Goal: Find specific page/section: Find specific page/section

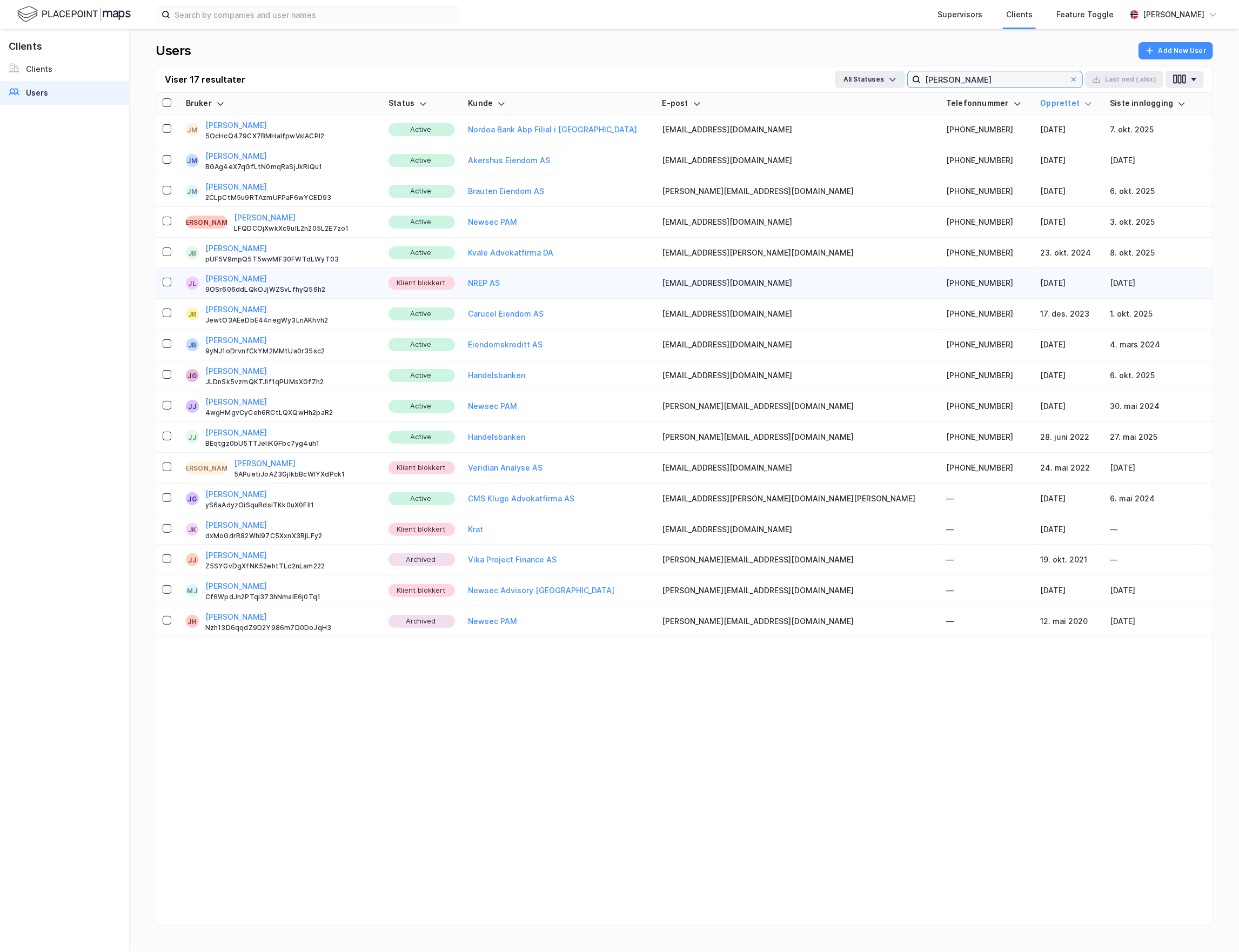
type input "[PERSON_NAME]"
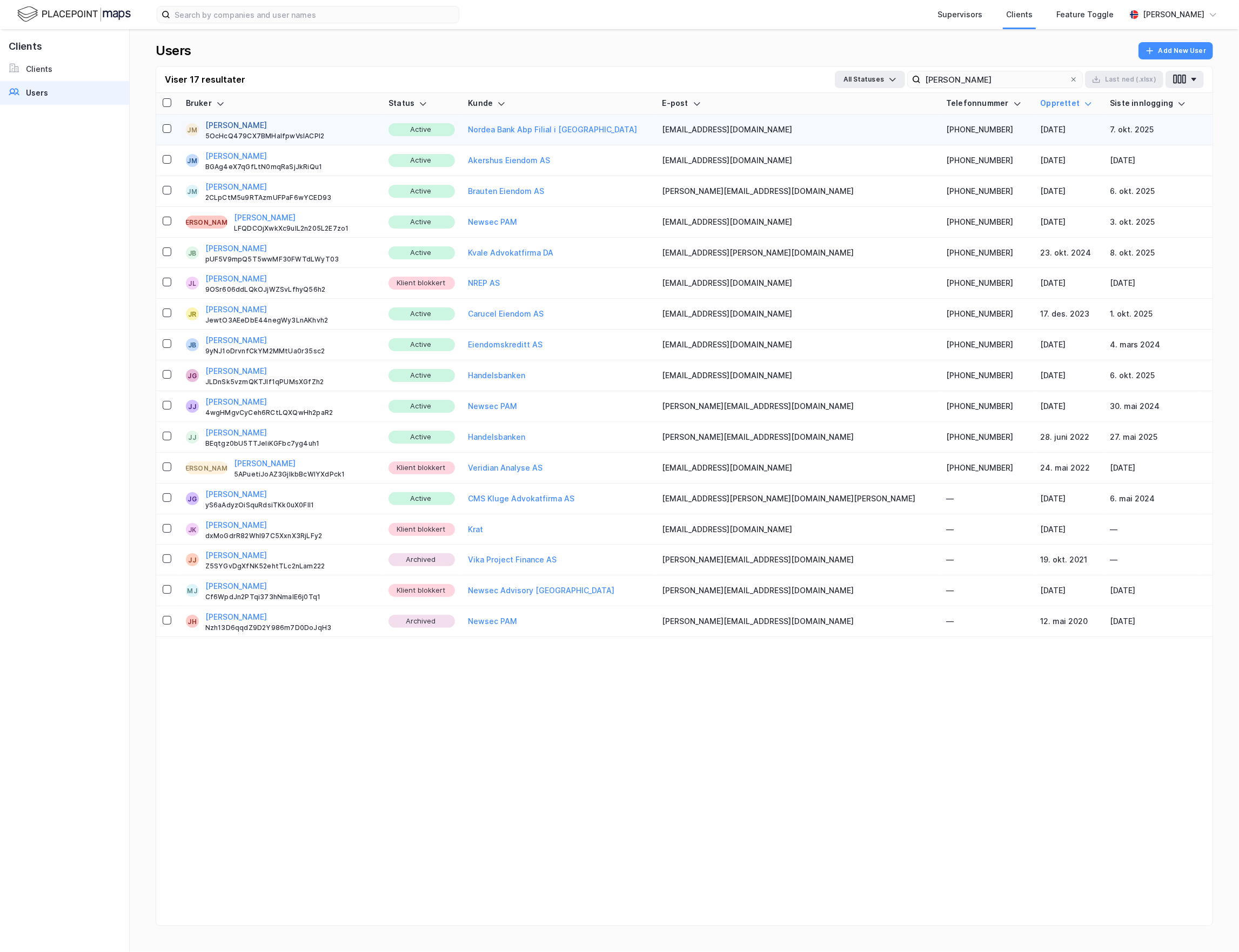
click at [250, 128] on button "[PERSON_NAME]" at bounding box center [237, 125] width 62 height 13
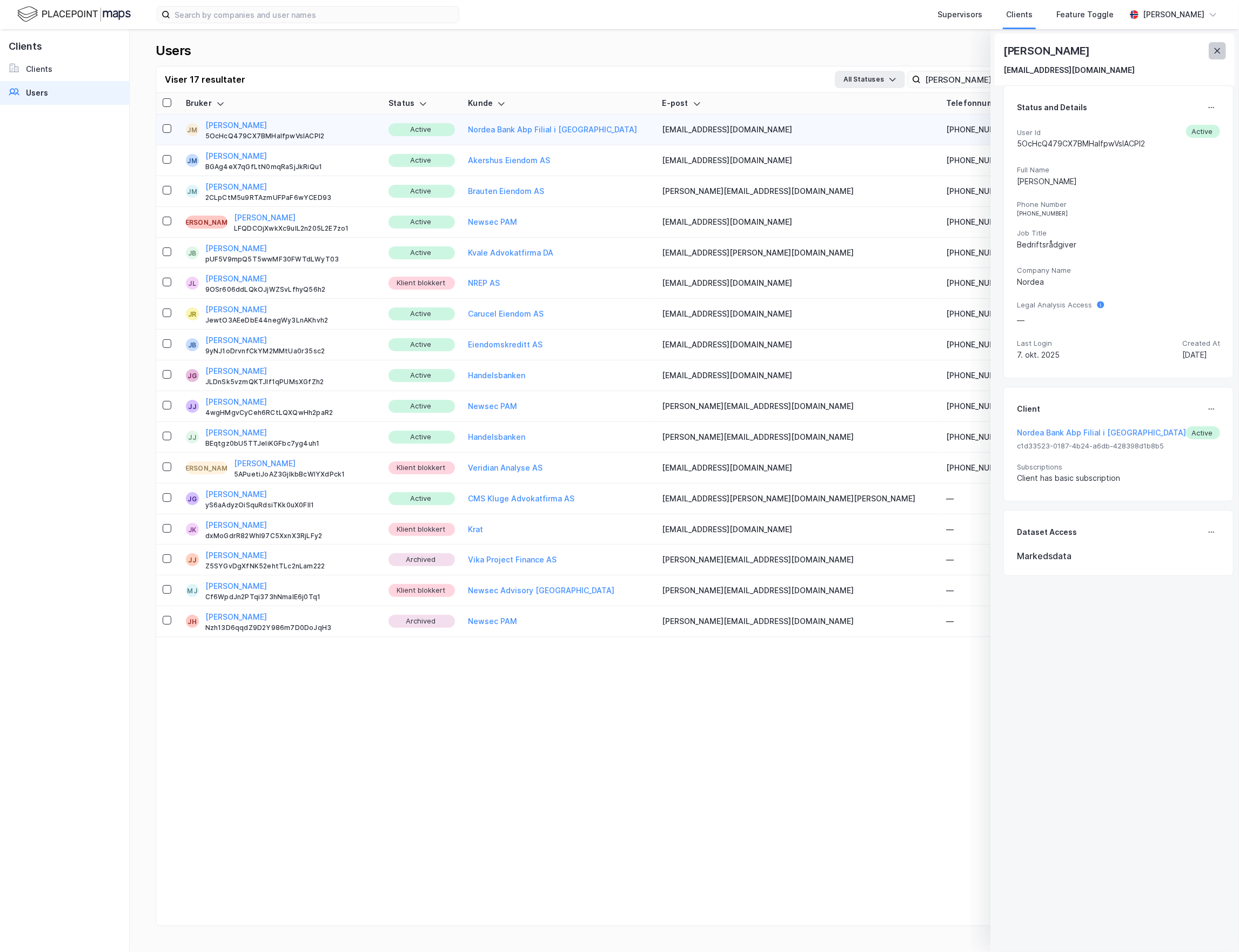
click at [1221, 56] on button at bounding box center [1216, 50] width 18 height 18
